Goal: Task Accomplishment & Management: Manage account settings

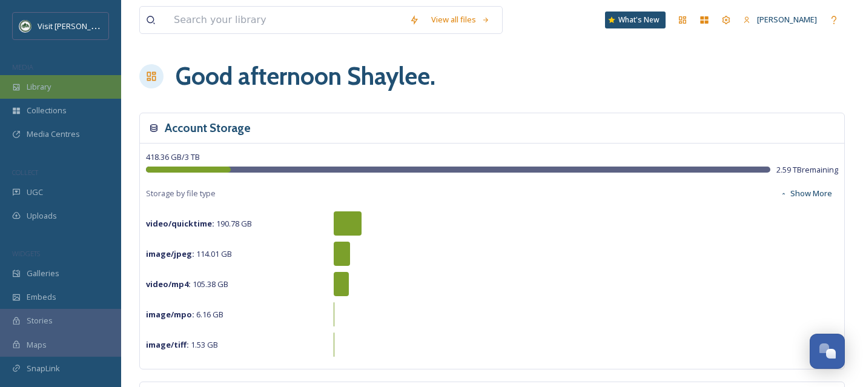
click at [45, 87] on span "Library" at bounding box center [39, 87] width 24 height 12
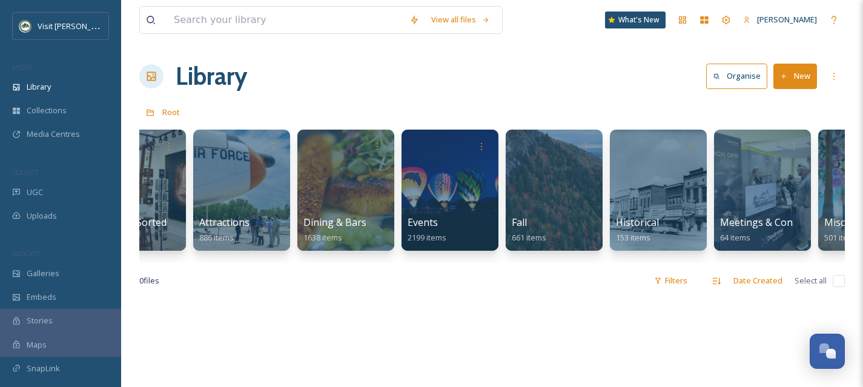
scroll to position [0, 59]
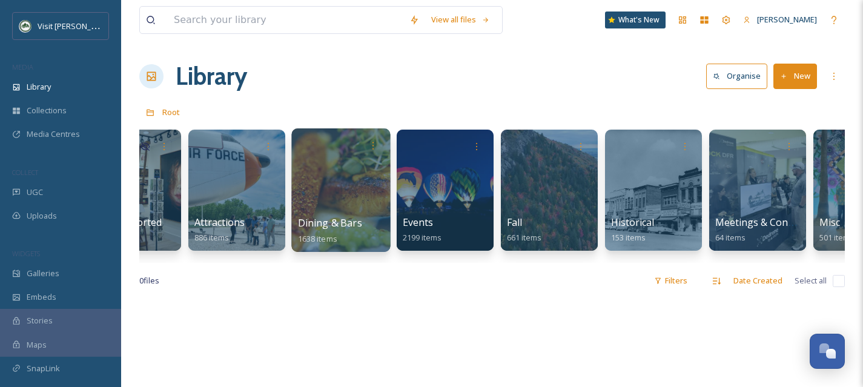
click at [320, 203] on div at bounding box center [340, 190] width 99 height 124
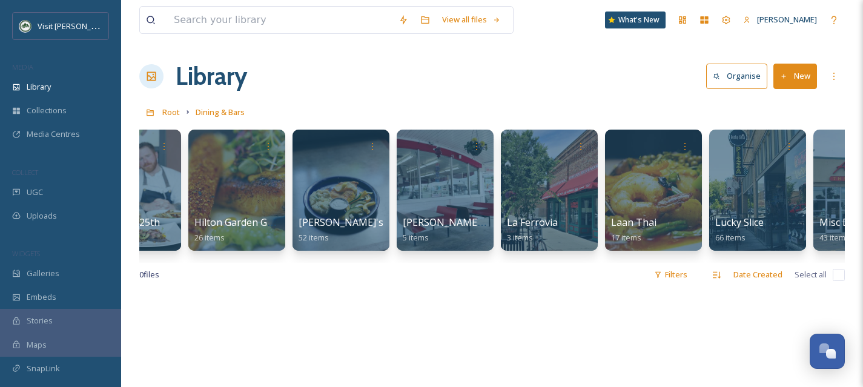
scroll to position [0, 736]
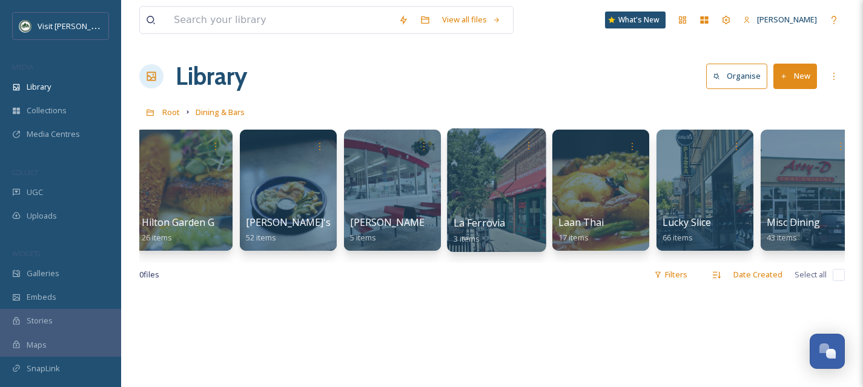
click at [499, 195] on div at bounding box center [496, 190] width 99 height 124
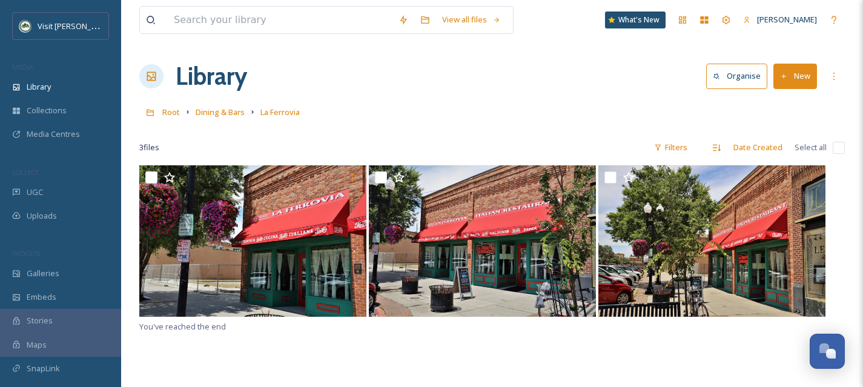
click at [810, 74] on button "New" at bounding box center [795, 76] width 44 height 25
click at [797, 102] on span "File Upload" at bounding box center [790, 105] width 40 height 12
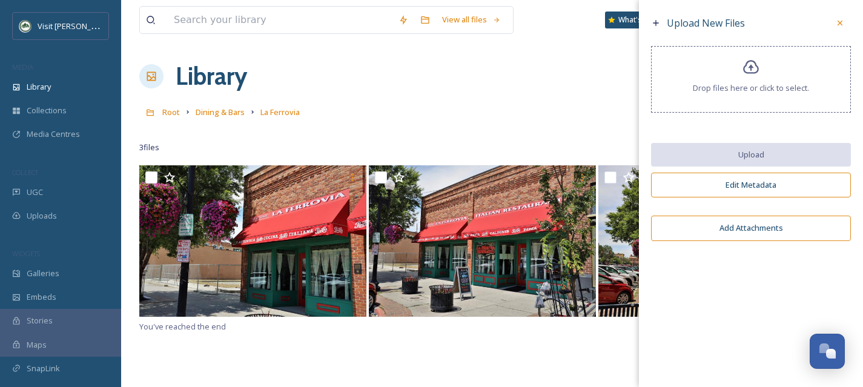
click at [741, 70] on div "Drop files here or click to select." at bounding box center [751, 79] width 200 height 67
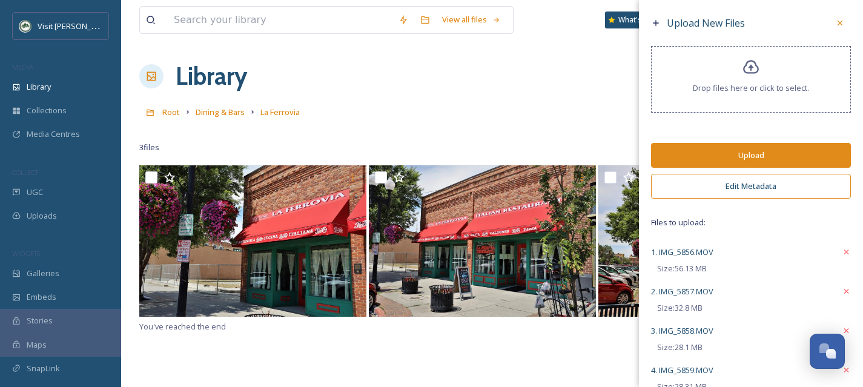
click at [747, 188] on button "Edit Metadata" at bounding box center [751, 186] width 200 height 25
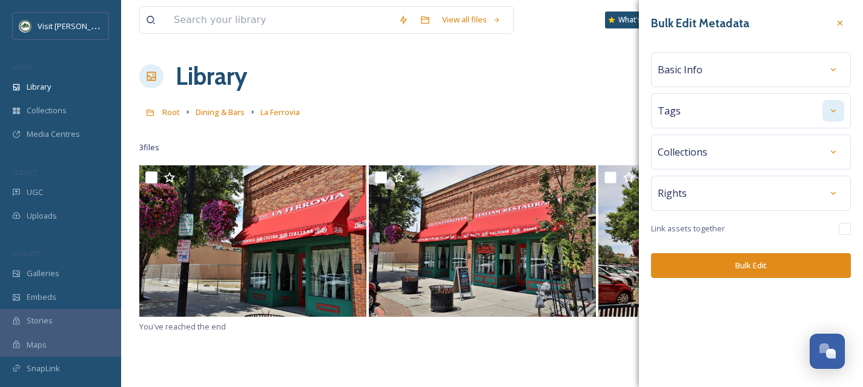
click at [828, 111] on div at bounding box center [833, 111] width 22 height 22
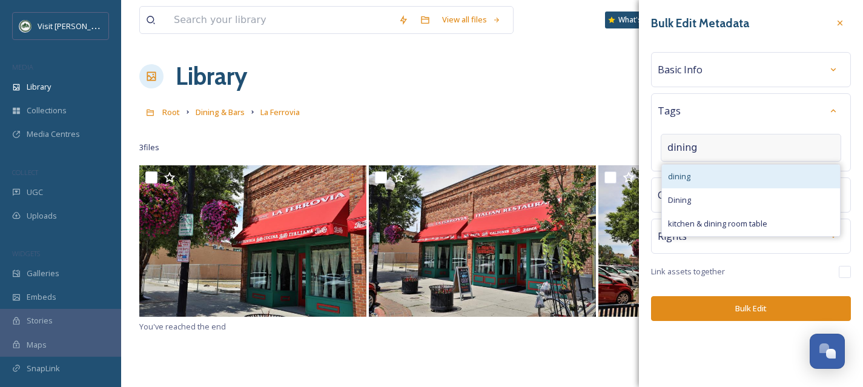
type input "dining"
click at [734, 166] on div "dining" at bounding box center [751, 177] width 178 height 24
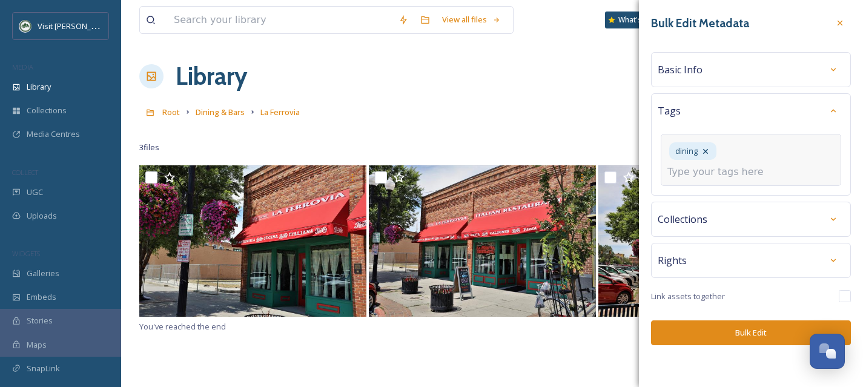
click at [734, 165] on input at bounding box center [727, 172] width 121 height 15
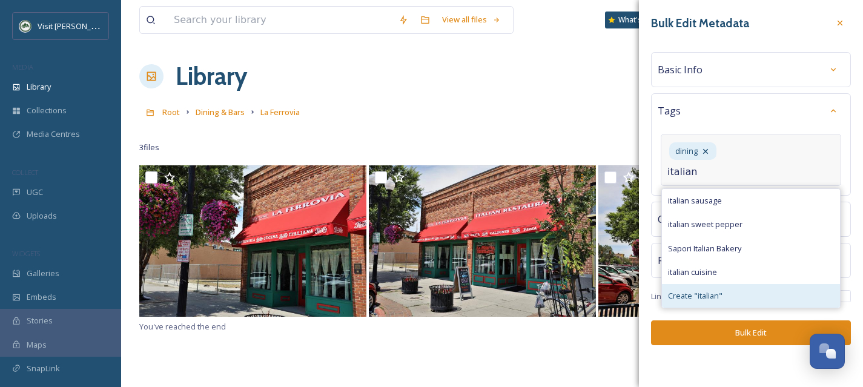
type input "italian"
click at [706, 290] on span "Create " italian "" at bounding box center [695, 296] width 54 height 12
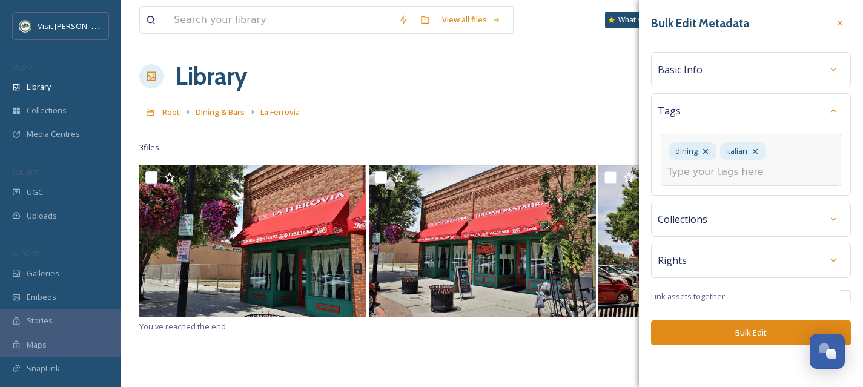
click at [756, 170] on input at bounding box center [727, 172] width 121 height 15
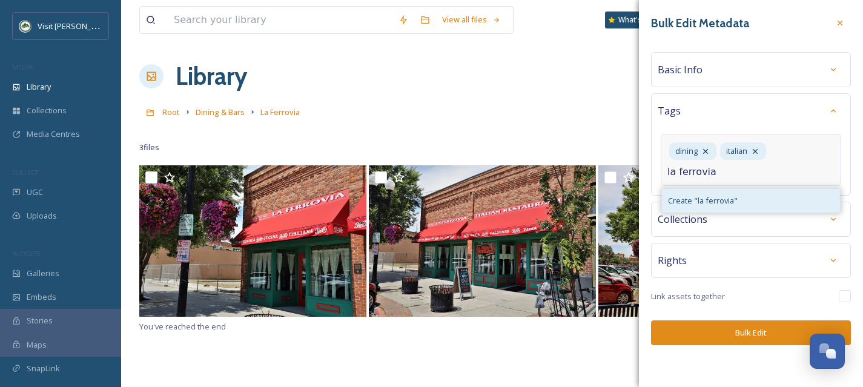
type input "la ferrovia"
click at [755, 194] on div "Create " la ferrovia "" at bounding box center [751, 201] width 178 height 24
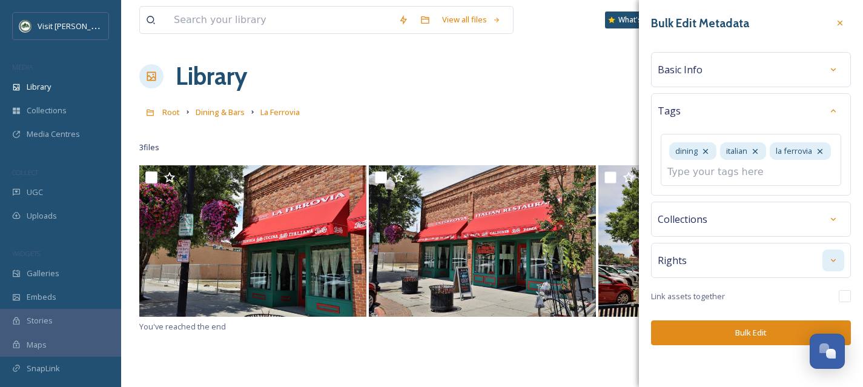
click at [833, 256] on div "Rights" at bounding box center [751, 260] width 200 height 35
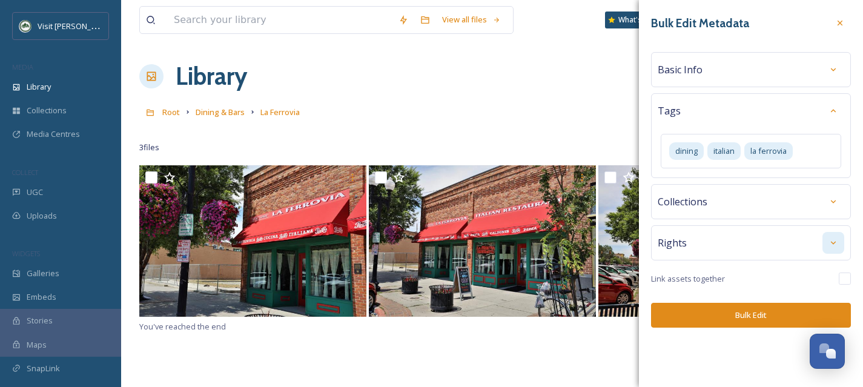
click at [833, 244] on icon at bounding box center [833, 243] width 5 height 3
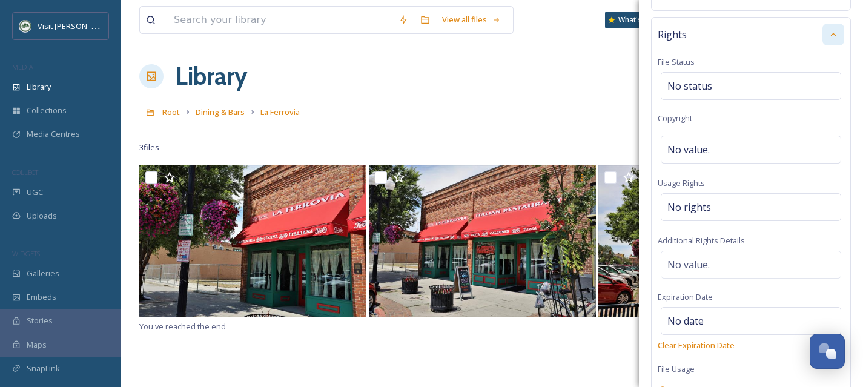
scroll to position [218, 0]
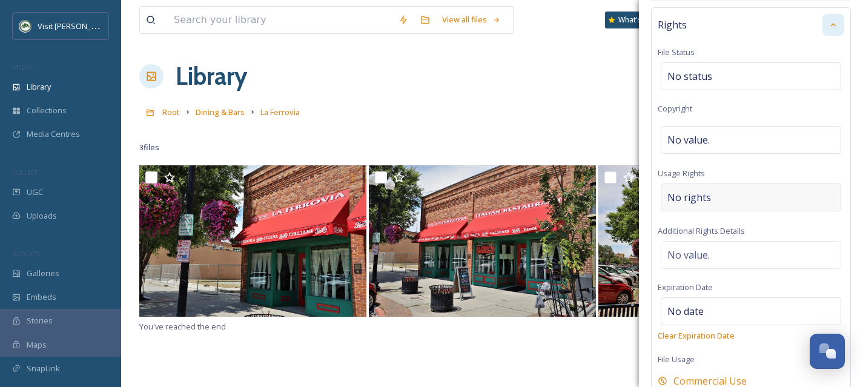
click at [698, 197] on span "No rights" at bounding box center [689, 197] width 44 height 15
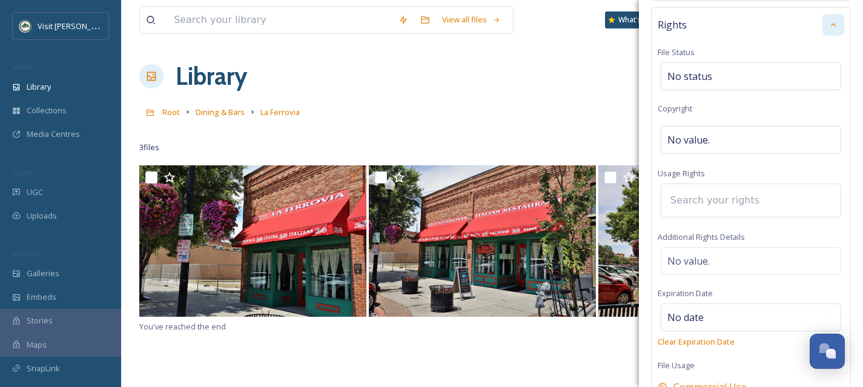
click at [692, 203] on input at bounding box center [730, 200] width 133 height 27
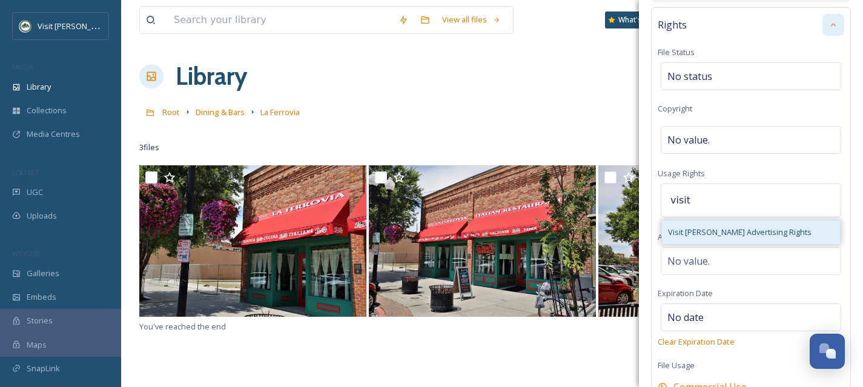
type input "visit"
click at [697, 230] on span "Visit [PERSON_NAME] Advertising Rights" at bounding box center [740, 232] width 144 height 12
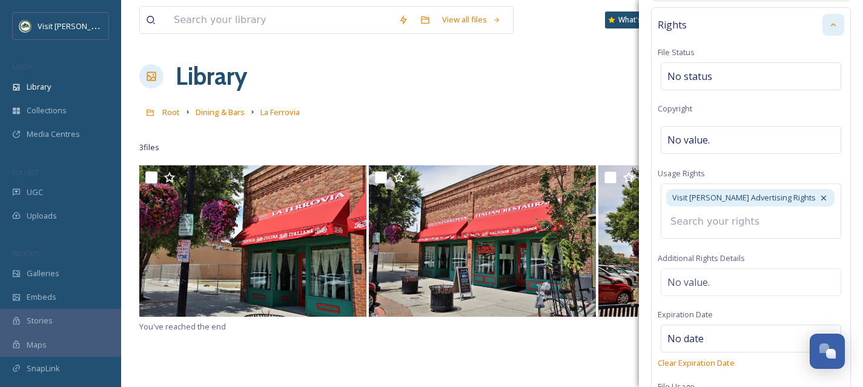
scroll to position [332, 0]
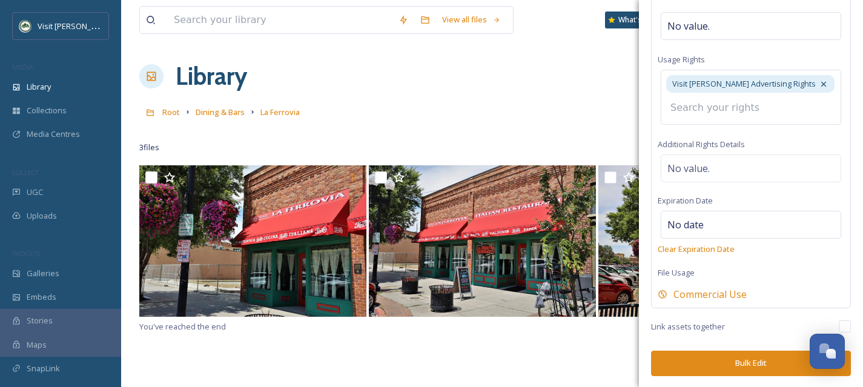
click at [749, 363] on button "Bulk Edit" at bounding box center [751, 363] width 200 height 25
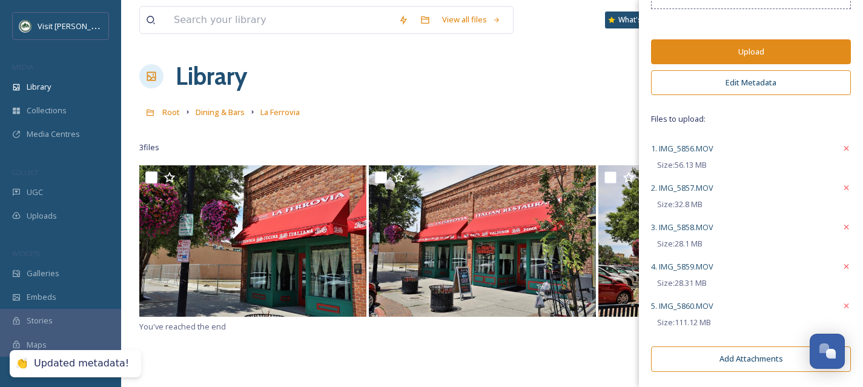
scroll to position [0, 0]
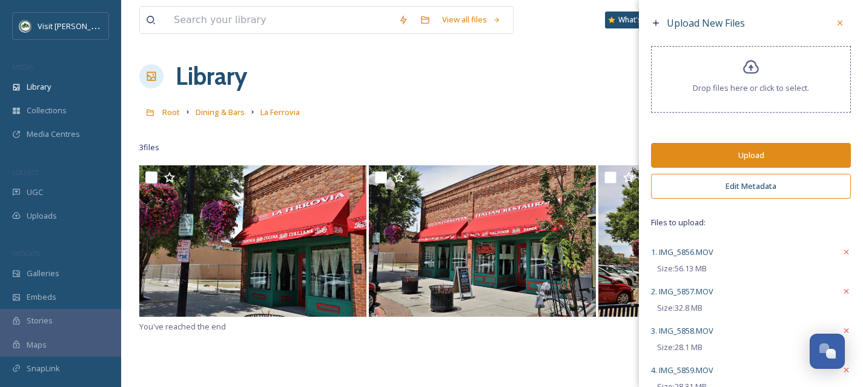
click at [738, 152] on button "Upload" at bounding box center [751, 155] width 200 height 25
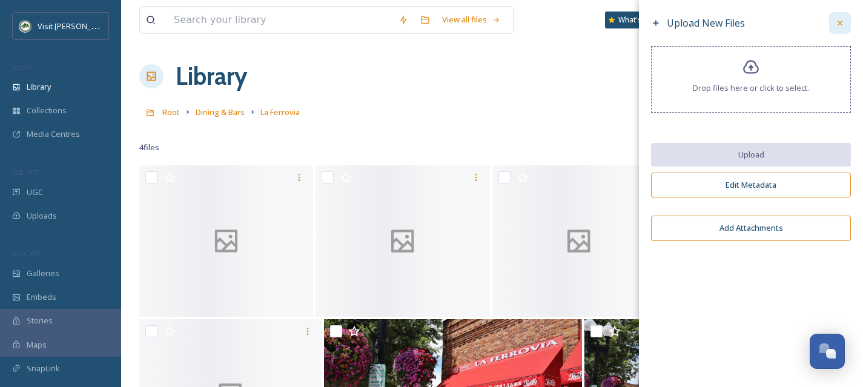
click at [846, 21] on div at bounding box center [840, 23] width 22 height 22
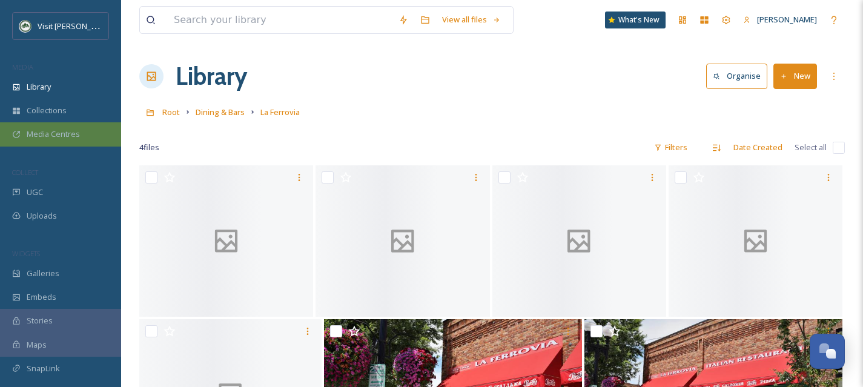
click at [59, 134] on span "Media Centres" at bounding box center [53, 134] width 53 height 12
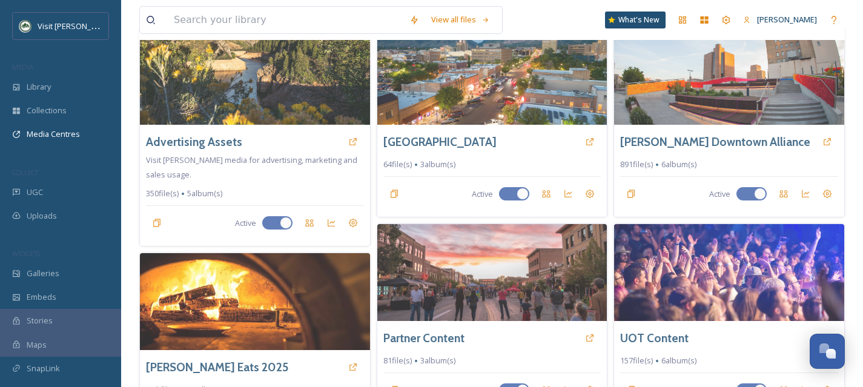
scroll to position [220, 0]
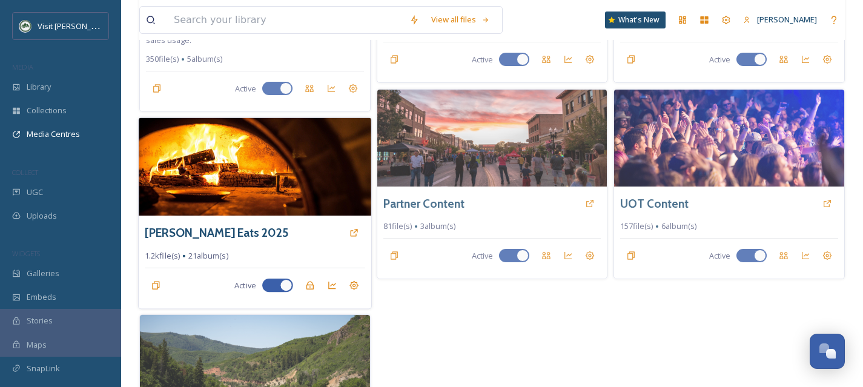
click at [292, 200] on img at bounding box center [255, 167] width 232 height 98
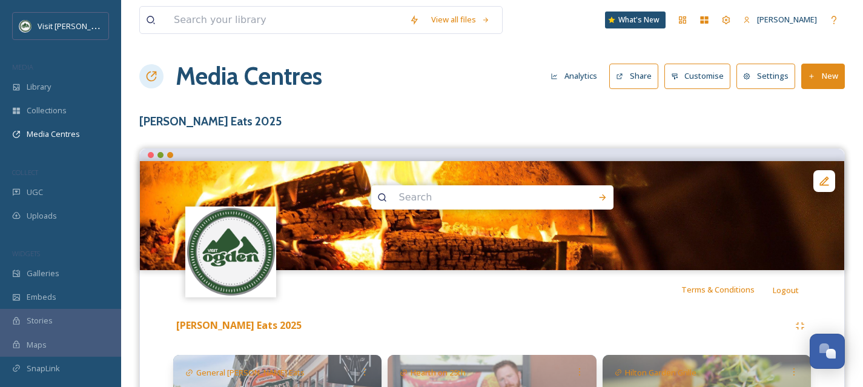
click at [769, 70] on button "Settings" at bounding box center [765, 76] width 59 height 25
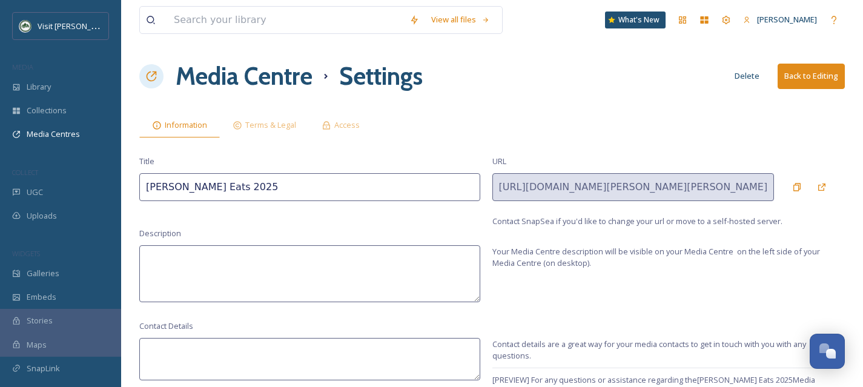
scroll to position [40, 0]
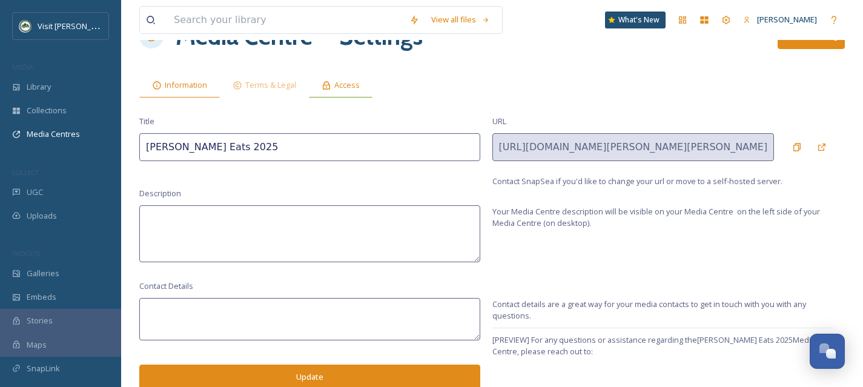
click at [352, 87] on span "Access" at bounding box center [346, 85] width 25 height 12
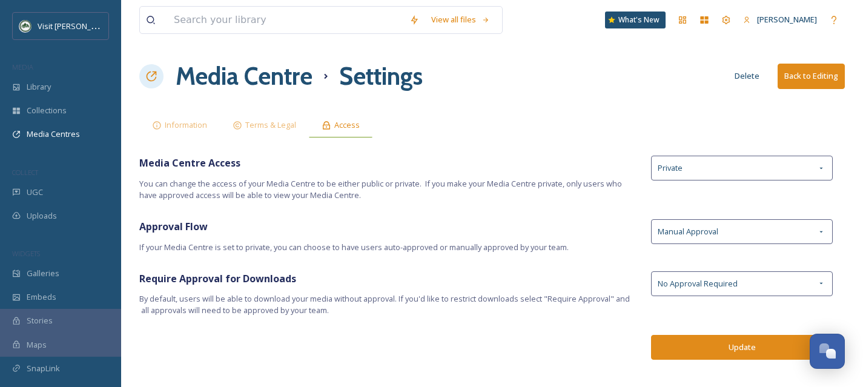
scroll to position [0, 0]
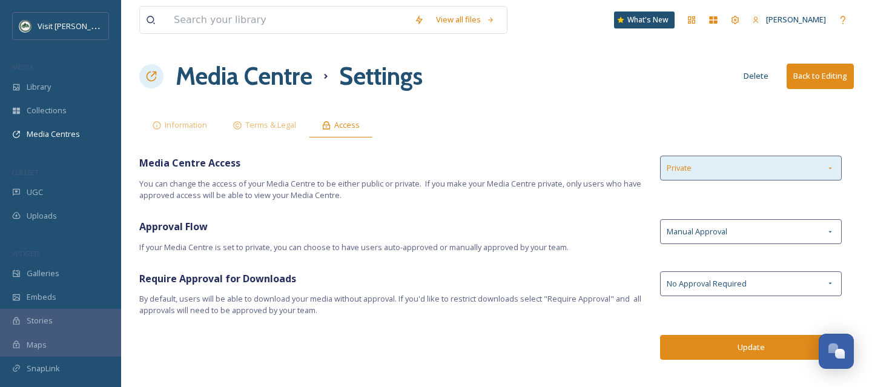
click at [765, 169] on div "Private" at bounding box center [751, 168] width 182 height 25
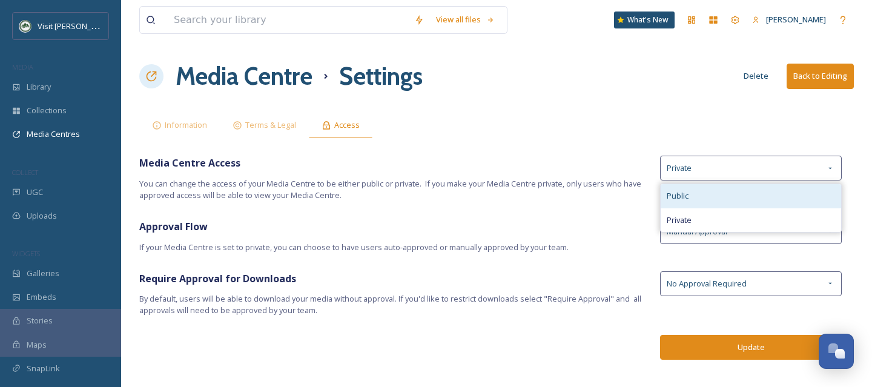
click at [729, 203] on div "Public" at bounding box center [751, 196] width 180 height 24
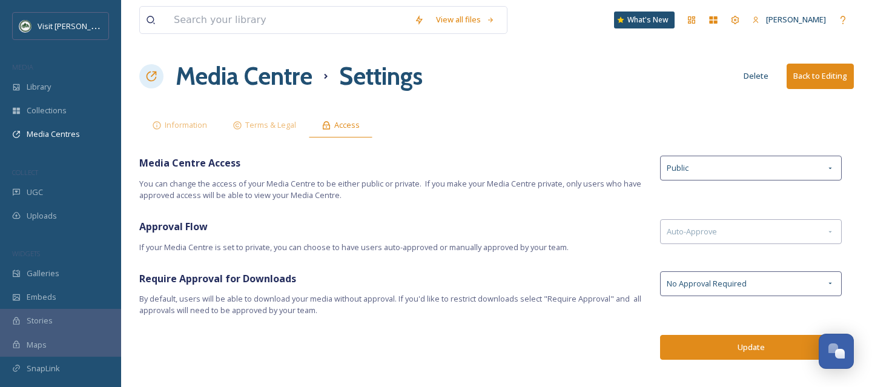
click at [733, 343] on button "Update" at bounding box center [751, 347] width 182 height 25
click at [810, 73] on button "Back to Editing" at bounding box center [820, 76] width 67 height 25
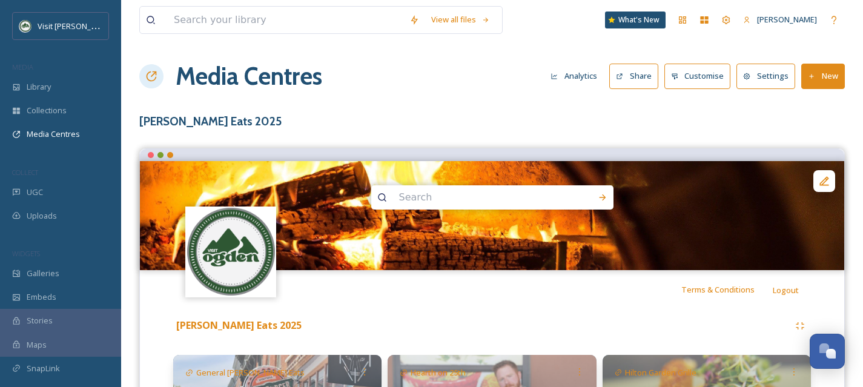
click at [645, 75] on button "Share" at bounding box center [633, 76] width 49 height 25
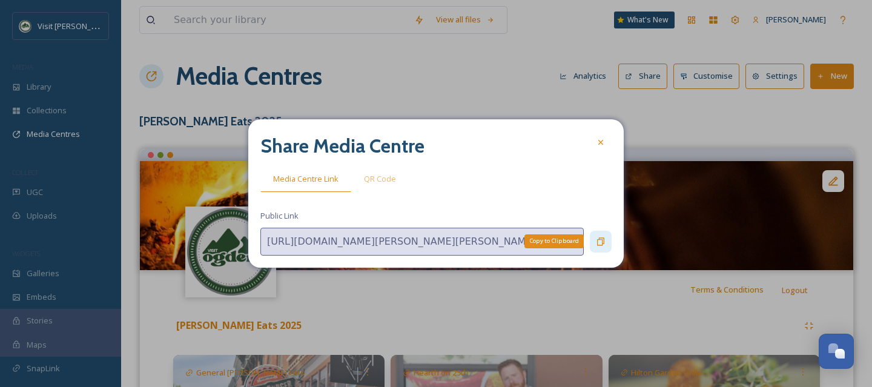
click at [599, 240] on icon at bounding box center [601, 242] width 10 height 10
click at [601, 138] on icon at bounding box center [601, 142] width 10 height 10
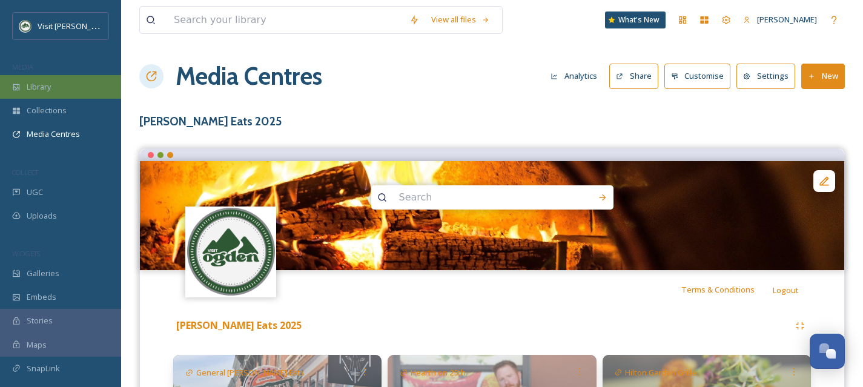
click at [77, 90] on div "Library" at bounding box center [60, 87] width 121 height 24
